Goal: Book appointment/travel/reservation

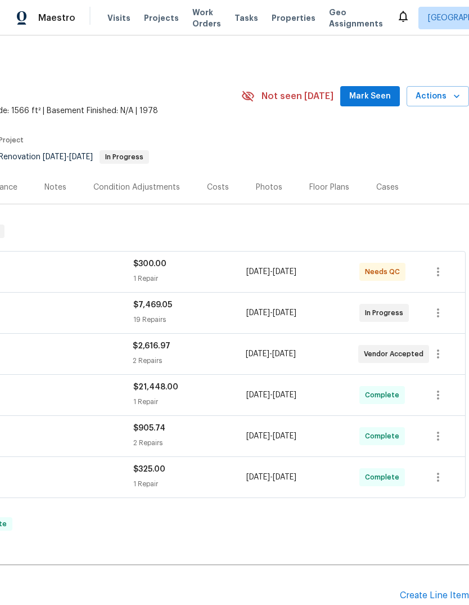
scroll to position [0, 167]
click at [454, 82] on div "5533 Satel Dr, Orlando, FL 32810 3 Beds | 2 Baths | Total: 1566 ft² | Above Gra…" at bounding box center [151, 96] width 636 height 41
click at [453, 97] on icon "button" at bounding box center [456, 96] width 11 height 11
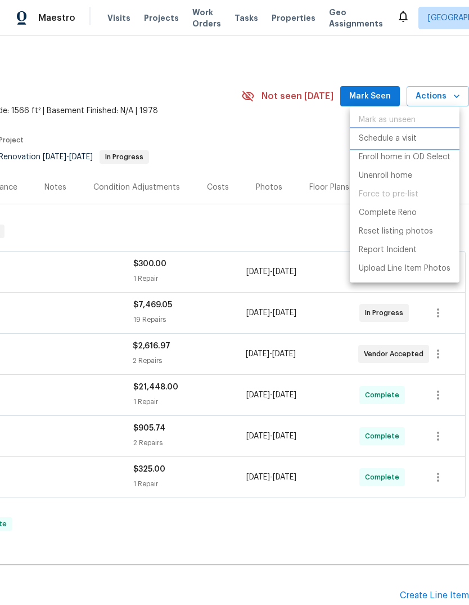
click at [424, 139] on li "Schedule a visit" at bounding box center [405, 138] width 110 height 19
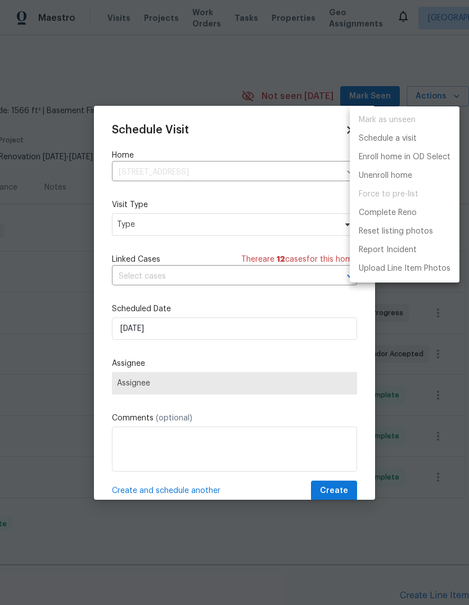
click at [138, 329] on div at bounding box center [234, 302] width 469 height 605
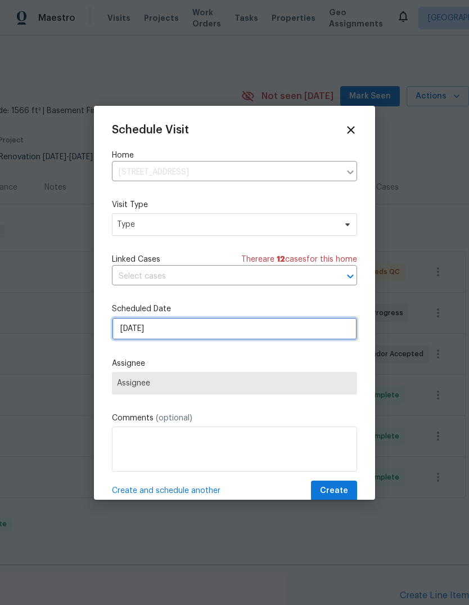
click at [138, 329] on input "10/2/2025" at bounding box center [234, 328] width 245 height 23
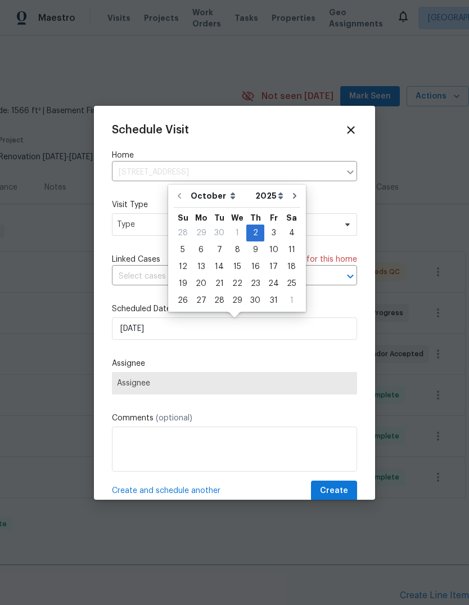
click at [51, 317] on div at bounding box center [234, 302] width 469 height 605
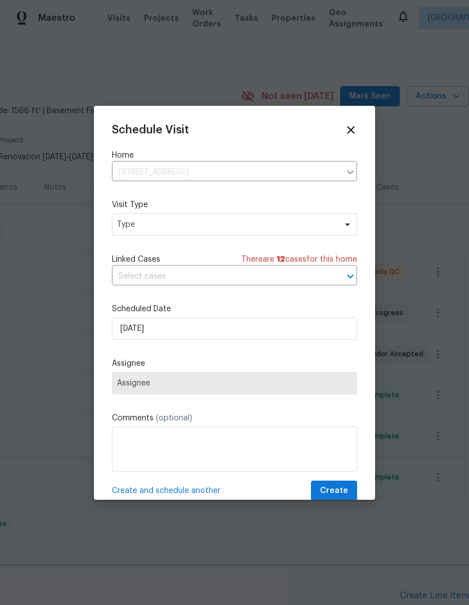
click at [356, 124] on icon at bounding box center [351, 130] width 12 height 12
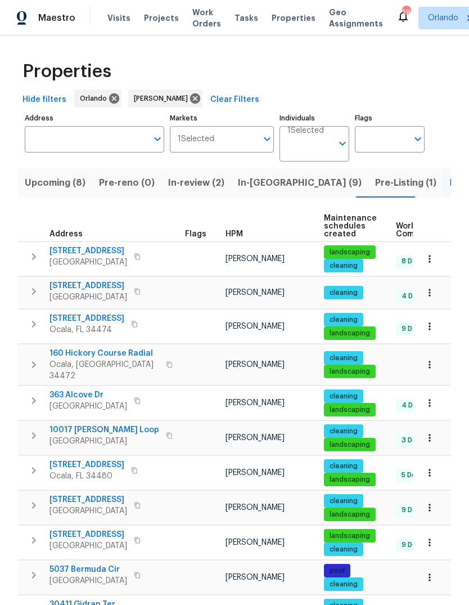
click at [24, 260] on button "button" at bounding box center [34, 256] width 23 height 23
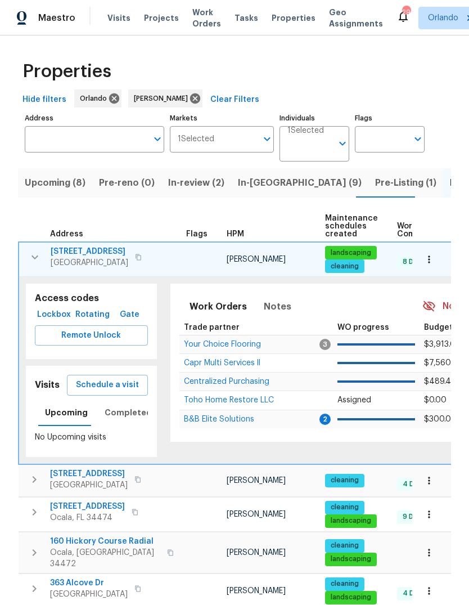
click at [32, 259] on icon "button" at bounding box center [35, 258] width 14 height 14
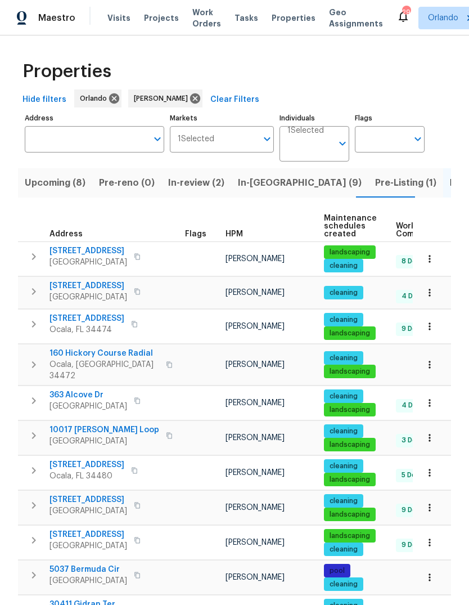
click at [36, 257] on icon "button" at bounding box center [34, 257] width 14 height 14
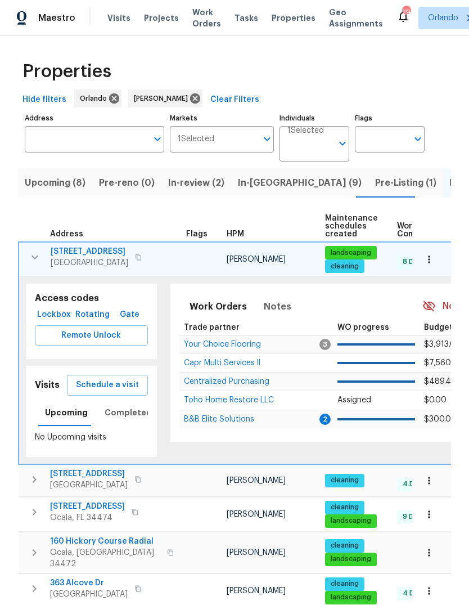
click at [34, 254] on icon "button" at bounding box center [35, 258] width 14 height 14
